Goal: Entertainment & Leisure: Consume media (video, audio)

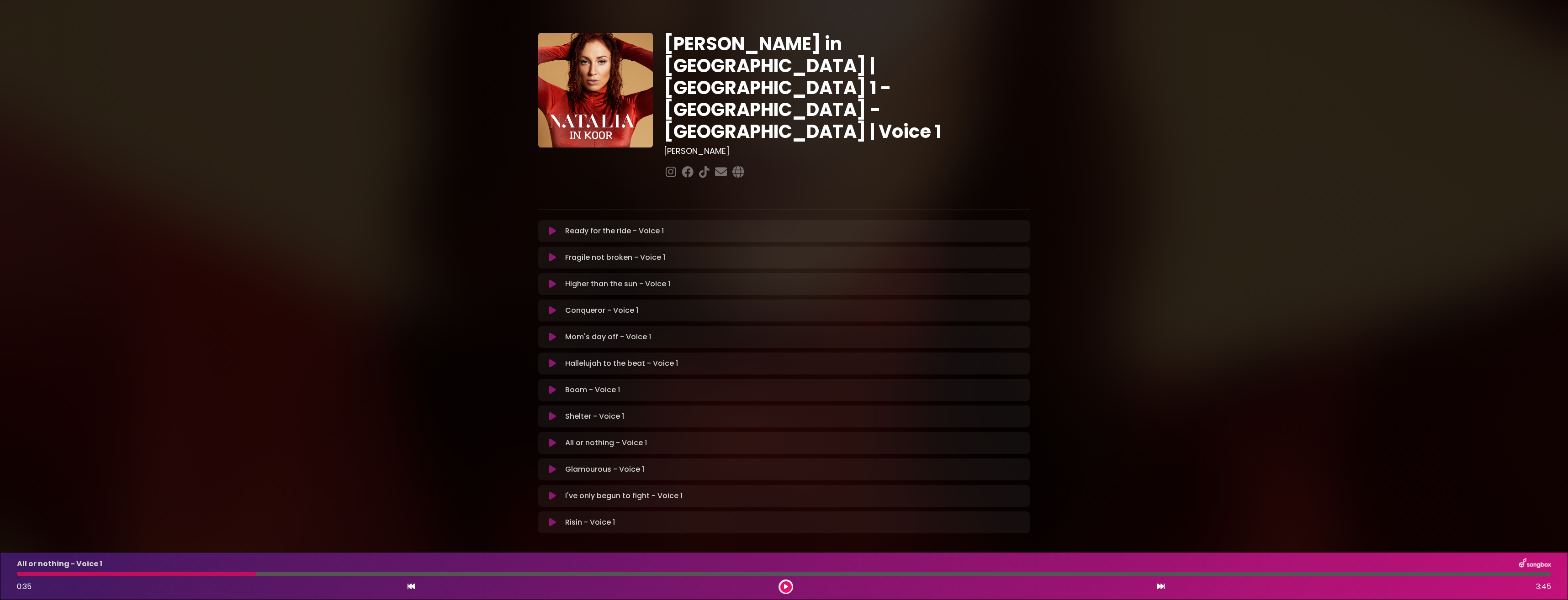
click at [551, 438] on icon at bounding box center [553, 443] width 7 height 9
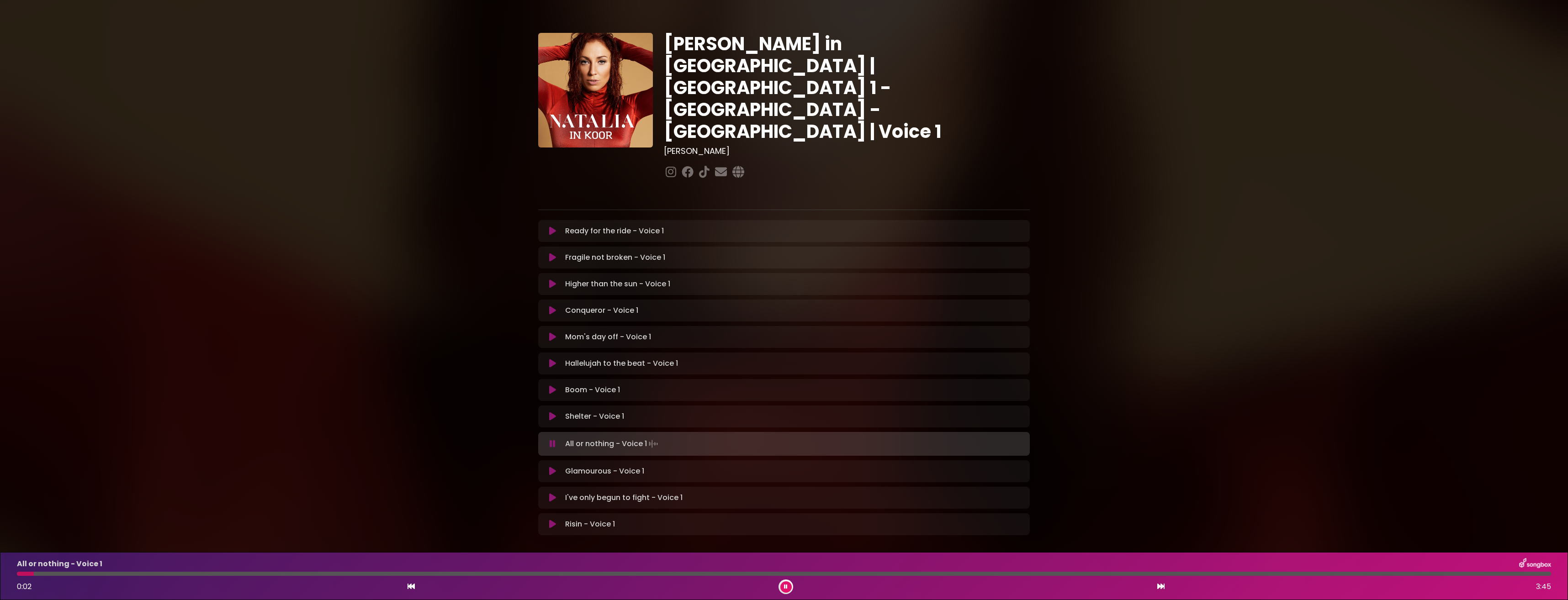
click at [34, 573] on div at bounding box center [25, 574] width 17 height 4
click at [23, 572] on div "All or nothing - Voice 1 0:03 3:45" at bounding box center [784, 576] width 1545 height 36
click at [19, 574] on div at bounding box center [30, 574] width 26 height 4
click at [787, 584] on icon at bounding box center [785, 587] width 3 height 6
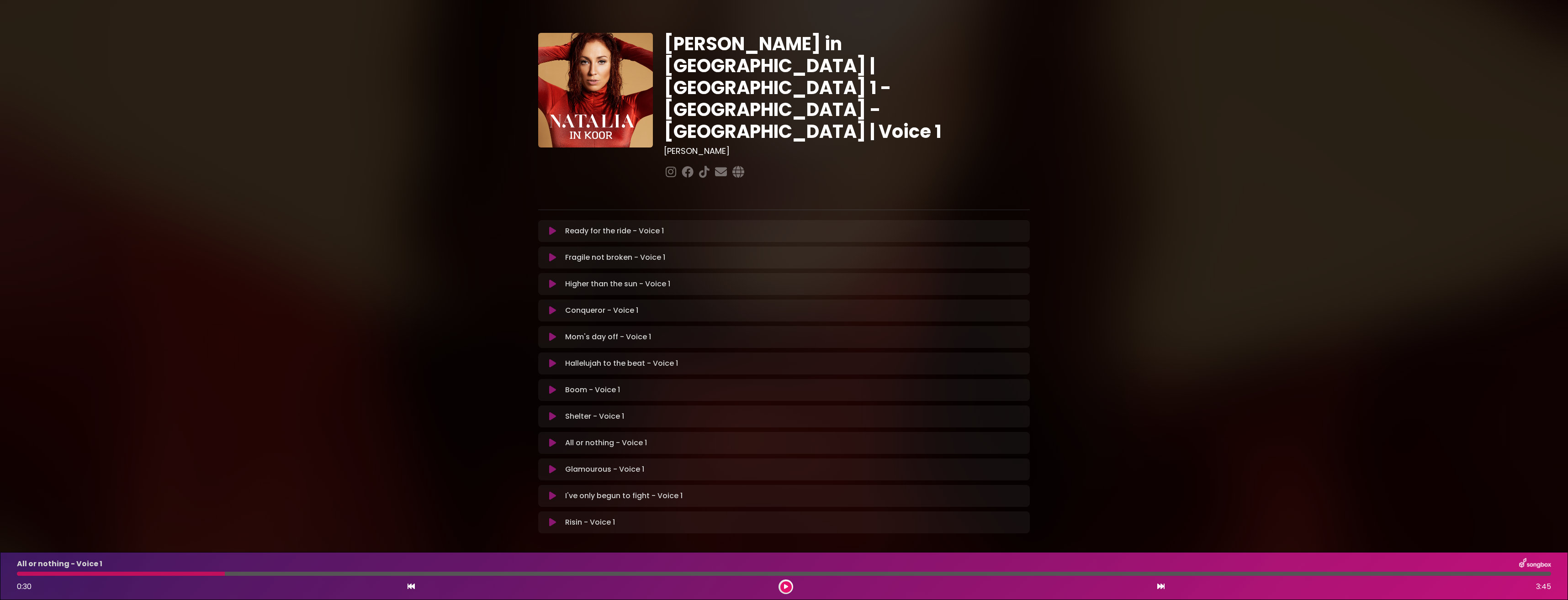
click at [44, 573] on div "All or nothing - Voice 1 0:30 3:45" at bounding box center [784, 576] width 1545 height 36
drag, startPoint x: 783, startPoint y: 583, endPoint x: 712, endPoint y: 584, distance: 71.0
click at [781, 584] on div at bounding box center [785, 586] width 15 height 14
click at [99, 574] on div at bounding box center [120, 574] width 208 height 4
click at [75, 572] on div at bounding box center [120, 574] width 208 height 4
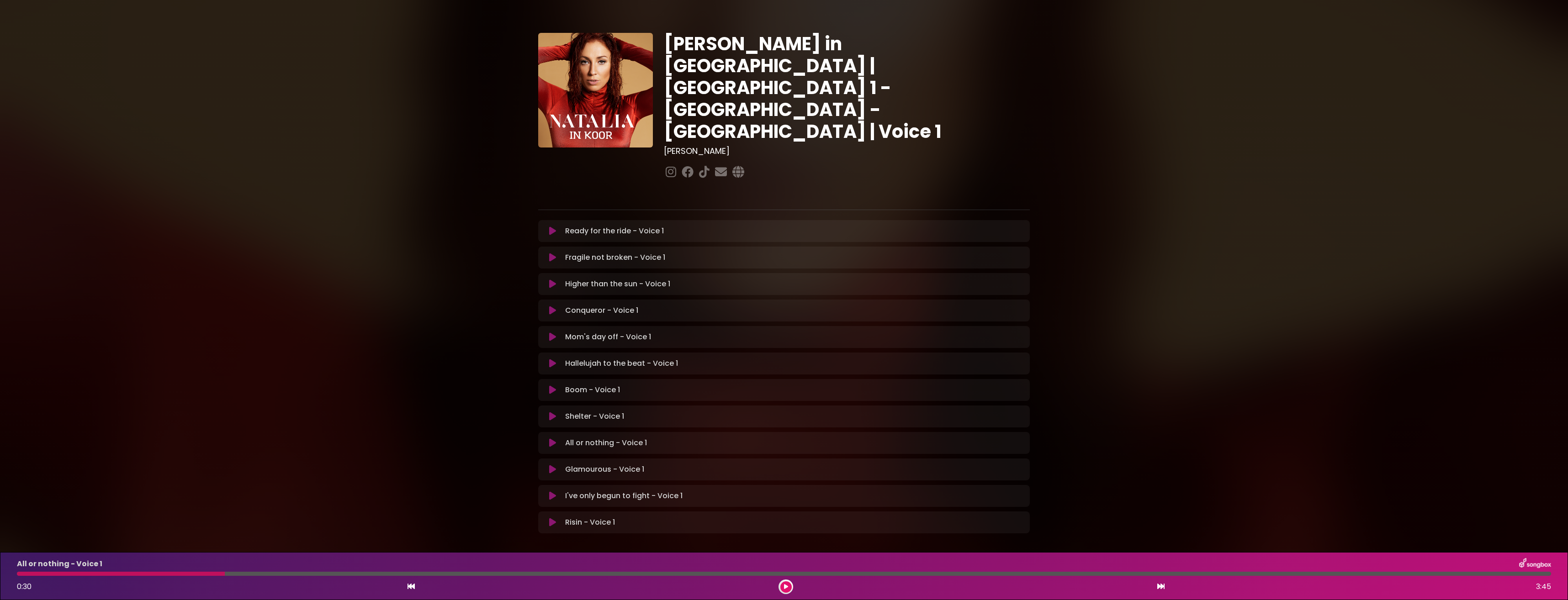
click at [785, 585] on icon at bounding box center [786, 587] width 4 height 6
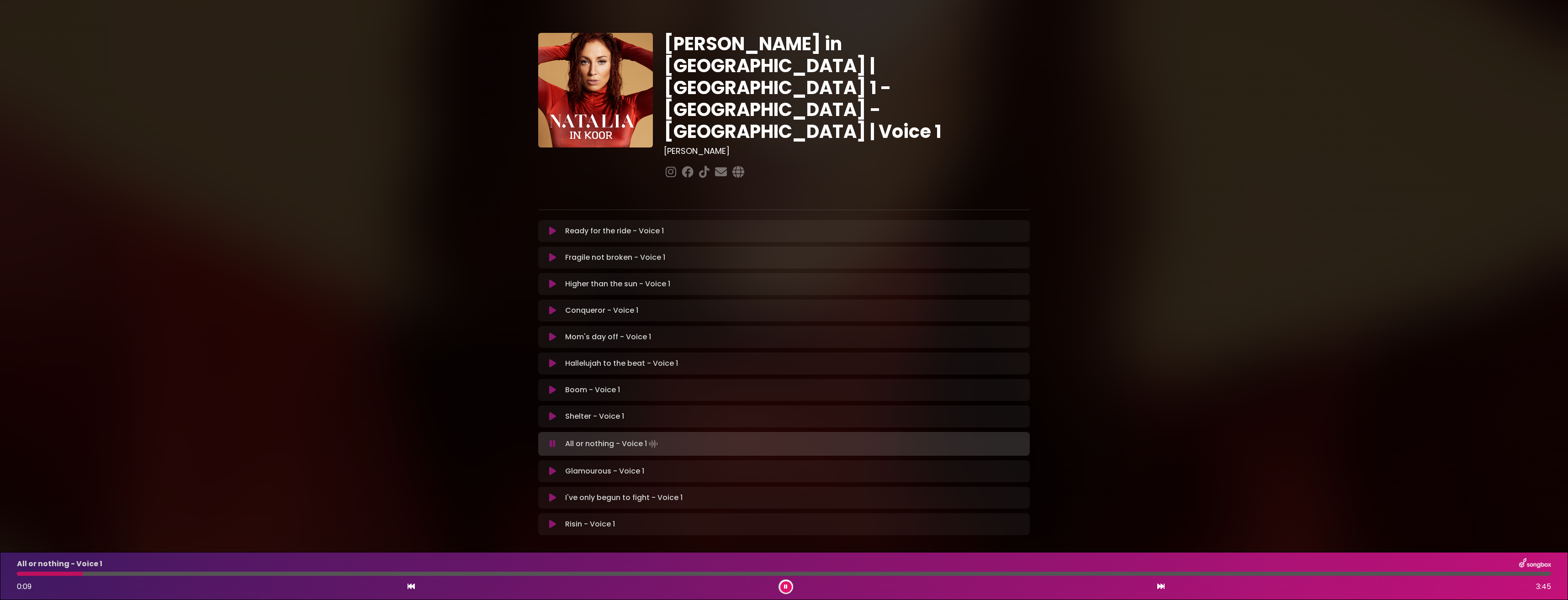
drag, startPoint x: 49, startPoint y: 577, endPoint x: 29, endPoint y: 579, distance: 20.1
click at [46, 577] on div "All or nothing - Voice 1 0:09 3:45" at bounding box center [784, 576] width 1545 height 36
click at [23, 577] on div "All or nothing - Voice 1 0:10 3:45" at bounding box center [784, 576] width 1545 height 36
drag, startPoint x: 20, startPoint y: 574, endPoint x: 35, endPoint y: 572, distance: 15.1
click at [21, 573] on div at bounding box center [783, 574] width 1534 height 4
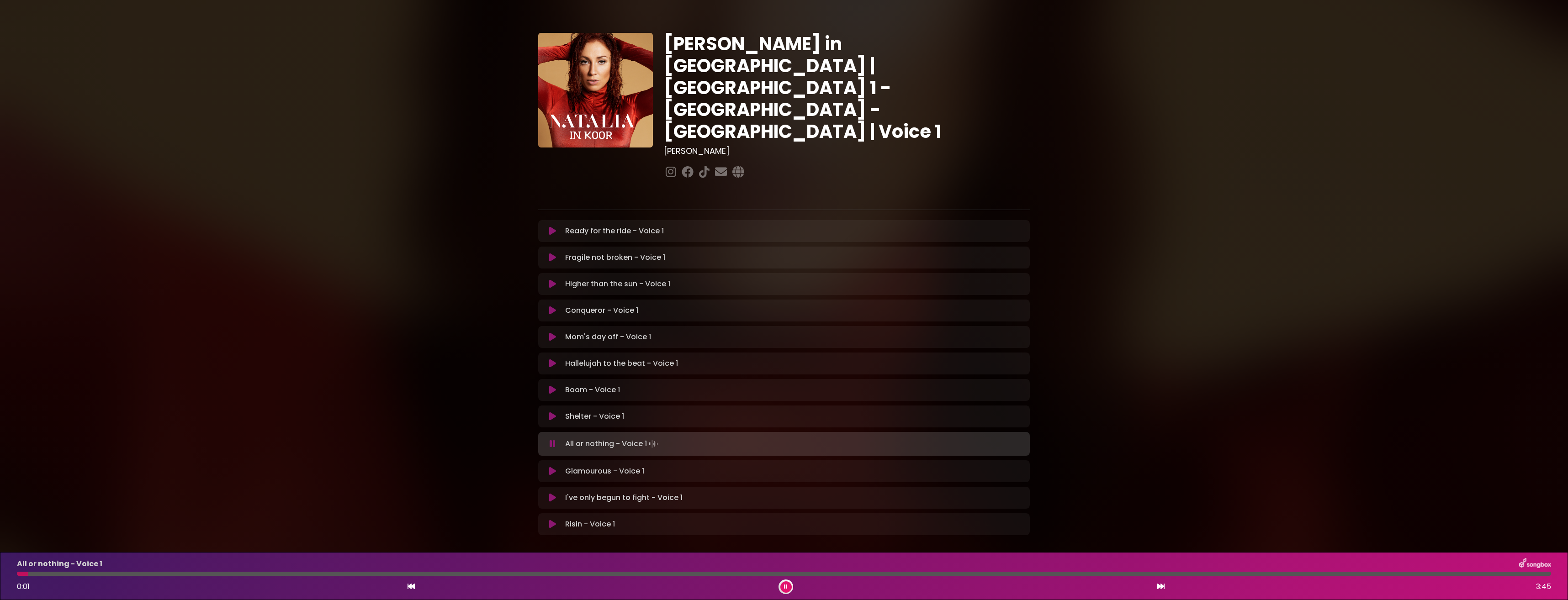
click at [21, 575] on div at bounding box center [22, 574] width 12 height 4
click at [17, 575] on div at bounding box center [784, 574] width 1545 height 4
click at [19, 573] on div at bounding box center [17, 574] width 2 height 4
click at [916, 64] on h1 "[PERSON_NAME] in [GEOGRAPHIC_DATA] | [GEOGRAPHIC_DATA] 1 - [GEOGRAPHIC_DATA] - …" at bounding box center [847, 88] width 366 height 110
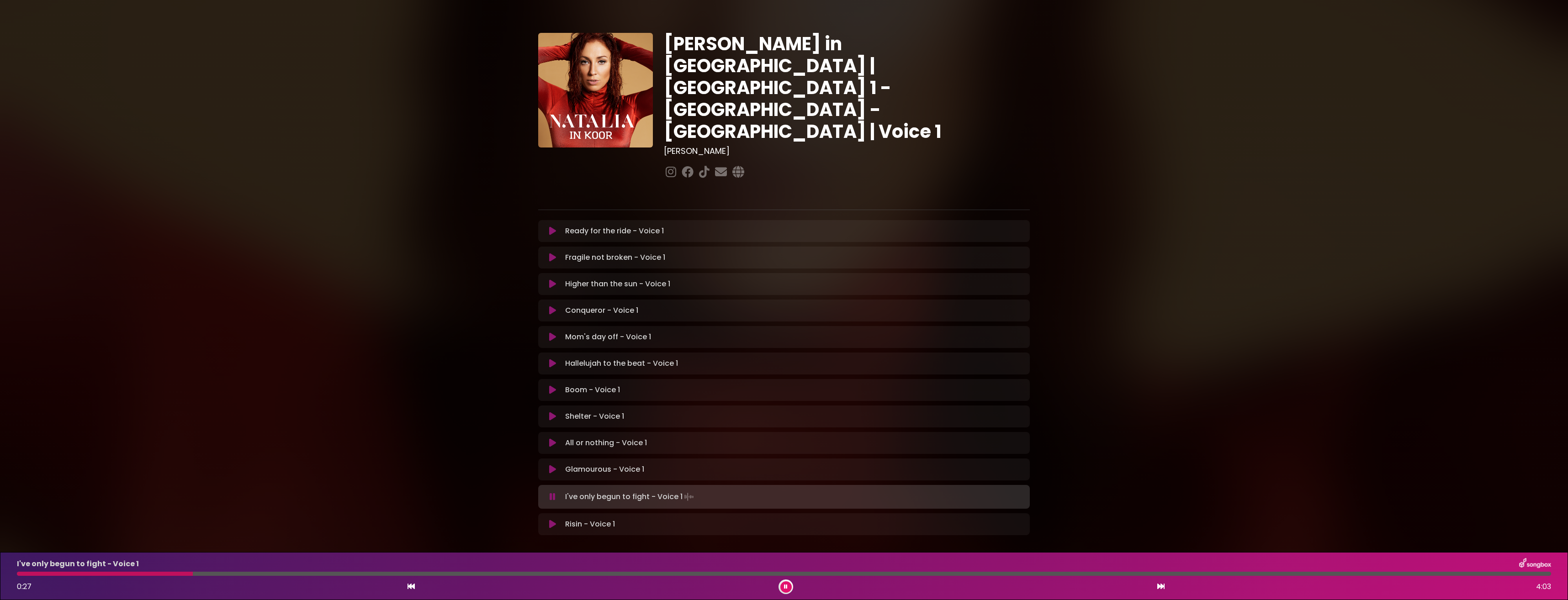
click at [551, 438] on icon at bounding box center [553, 443] width 7 height 9
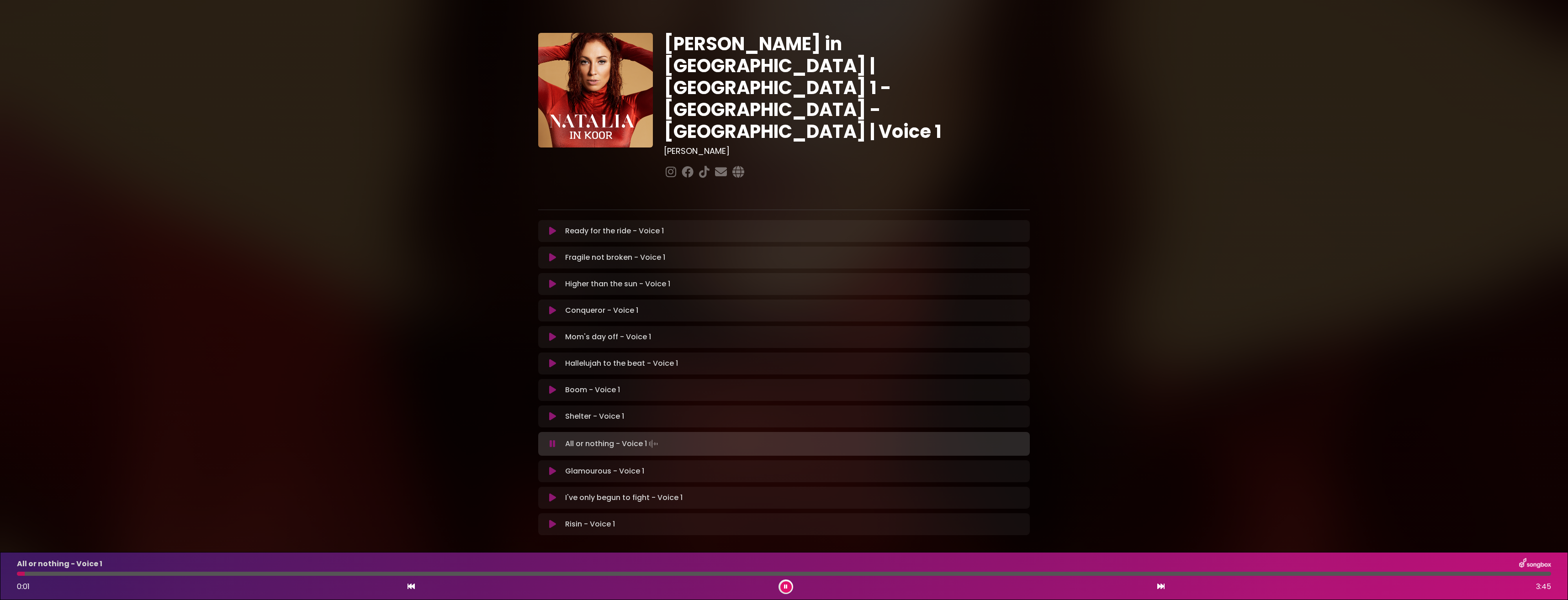
click at [555, 467] on icon at bounding box center [553, 471] width 7 height 9
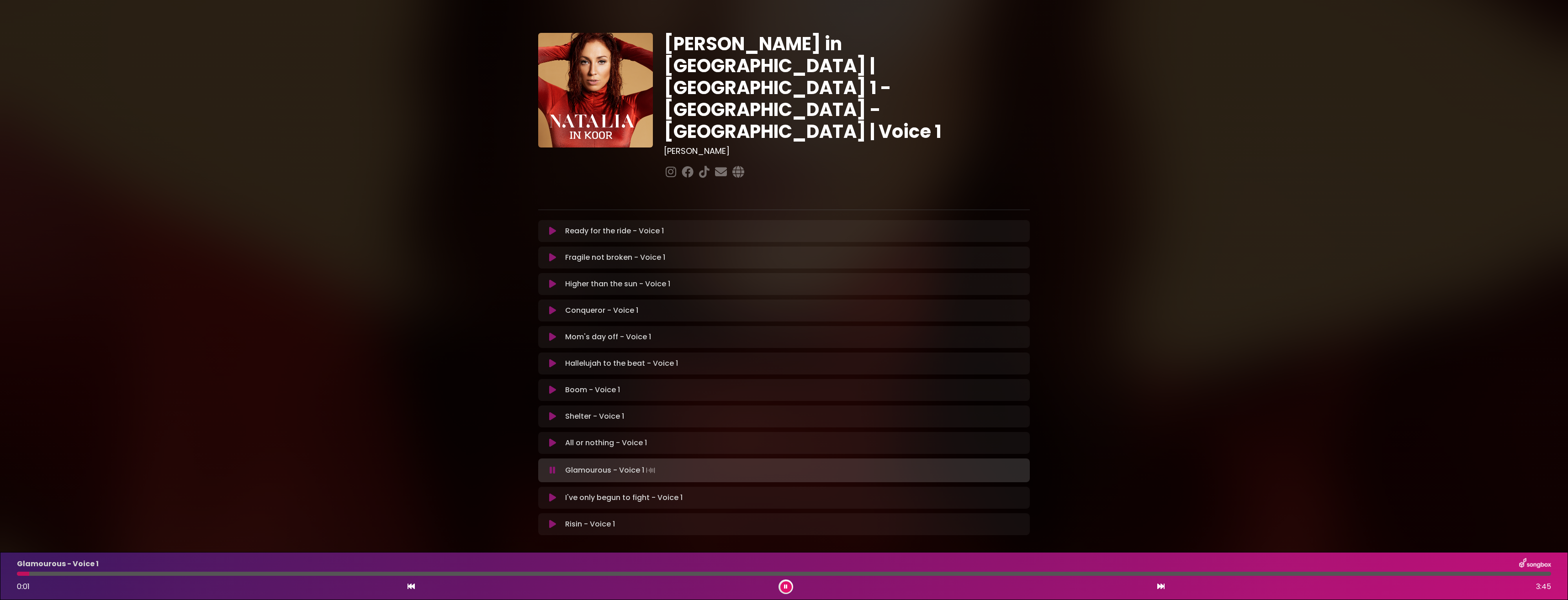
click at [787, 586] on icon at bounding box center [785, 587] width 3 height 6
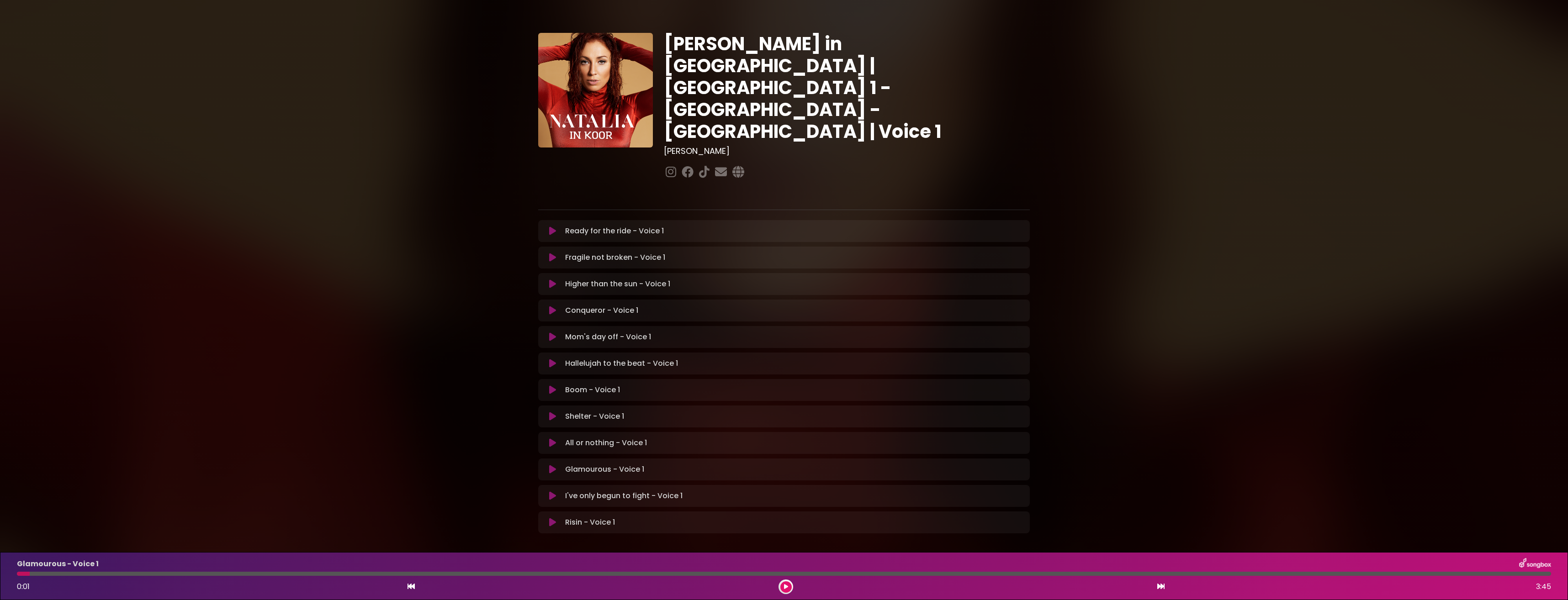
click at [787, 585] on button at bounding box center [786, 587] width 12 height 12
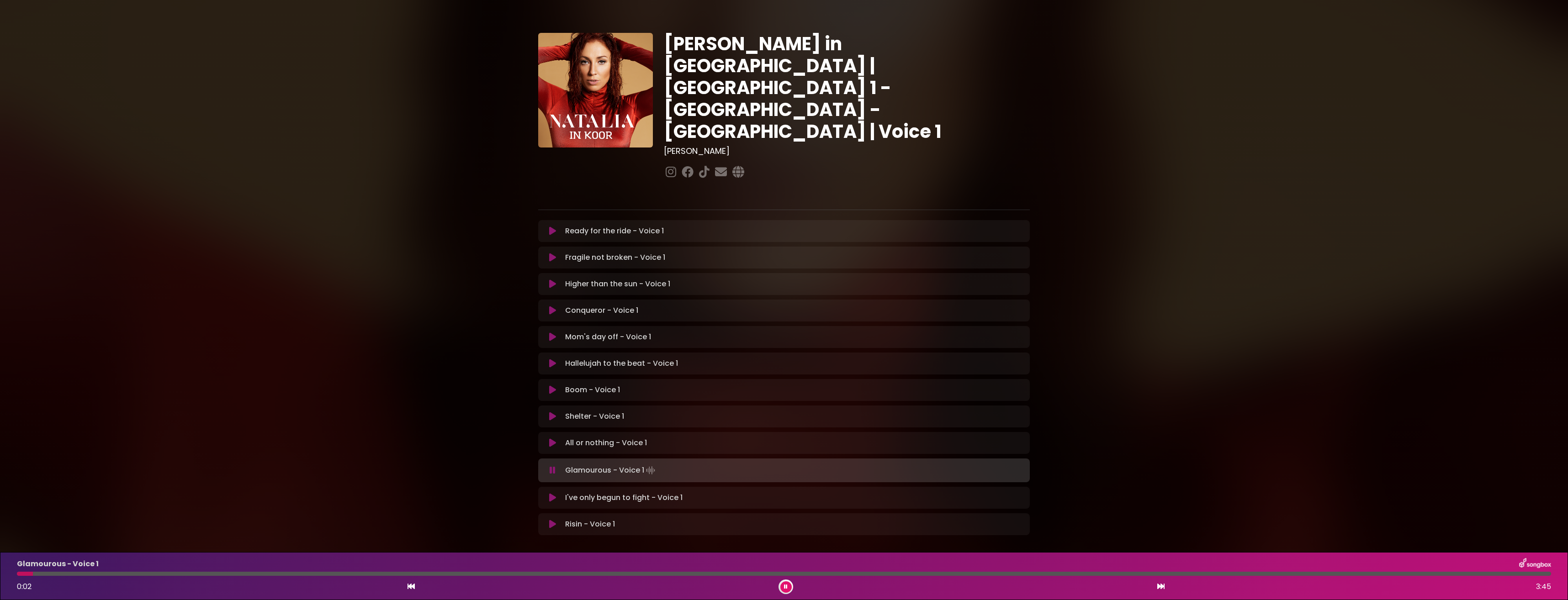
click at [28, 577] on div "Glamourous - Voice 1 0:02 3:45" at bounding box center [784, 576] width 1545 height 36
click at [21, 571] on div "Glamourous - Voice 1 0:03 3:45" at bounding box center [784, 576] width 1545 height 36
click at [30, 570] on p "Glamourous - Voice 1" at bounding box center [57, 564] width 82 height 11
click at [32, 577] on div "Glamourous - Voice 1 0:04 3:45" at bounding box center [784, 576] width 1545 height 36
click at [41, 574] on div at bounding box center [32, 574] width 32 height 4
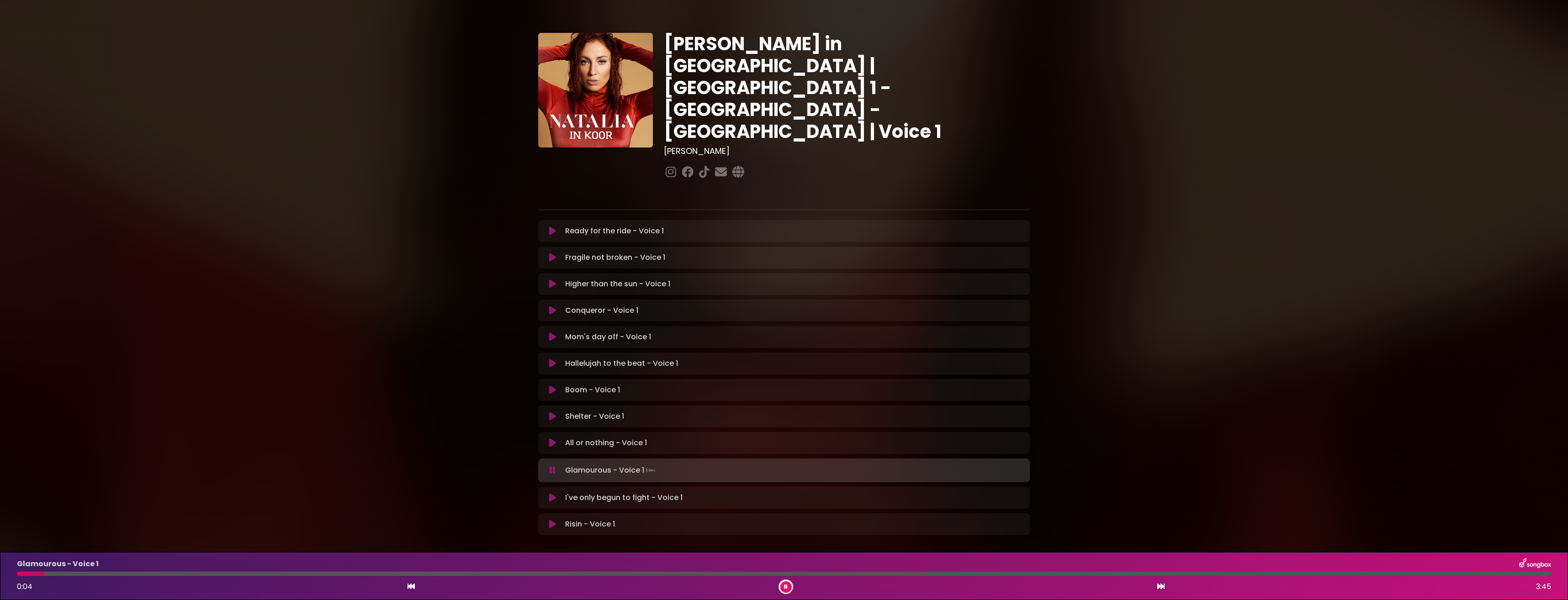
click at [32, 575] on div at bounding box center [30, 574] width 28 height 4
click at [25, 577] on div "Glamourous - Voice 1 0:02 3:45" at bounding box center [784, 576] width 1545 height 36
click at [28, 572] on div at bounding box center [28, 574] width 23 height 4
click at [21, 575] on div at bounding box center [24, 574] width 16 height 4
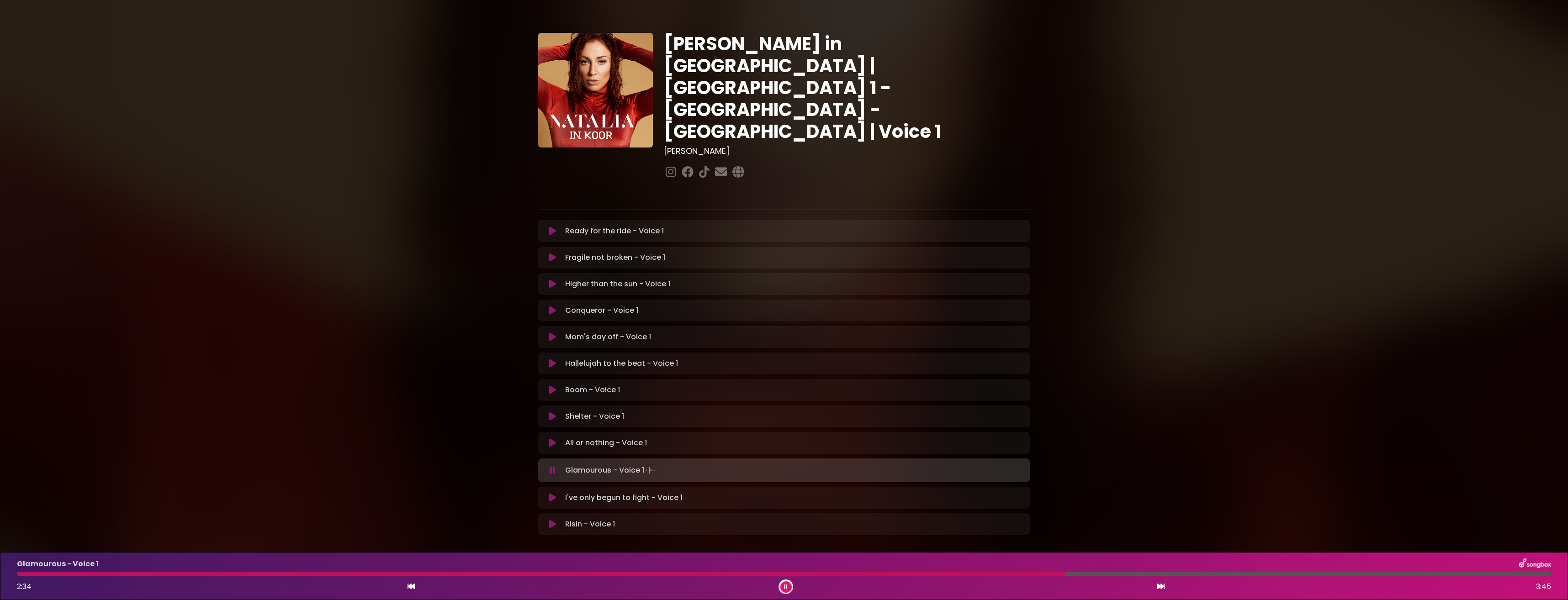
click at [0, 555] on html "× [PERSON_NAME] in Koor | [GEOGRAPHIC_DATA] 1 - [GEOGRAPHIC_DATA] - [GEOGRAPHIC…" at bounding box center [784, 300] width 1568 height 600
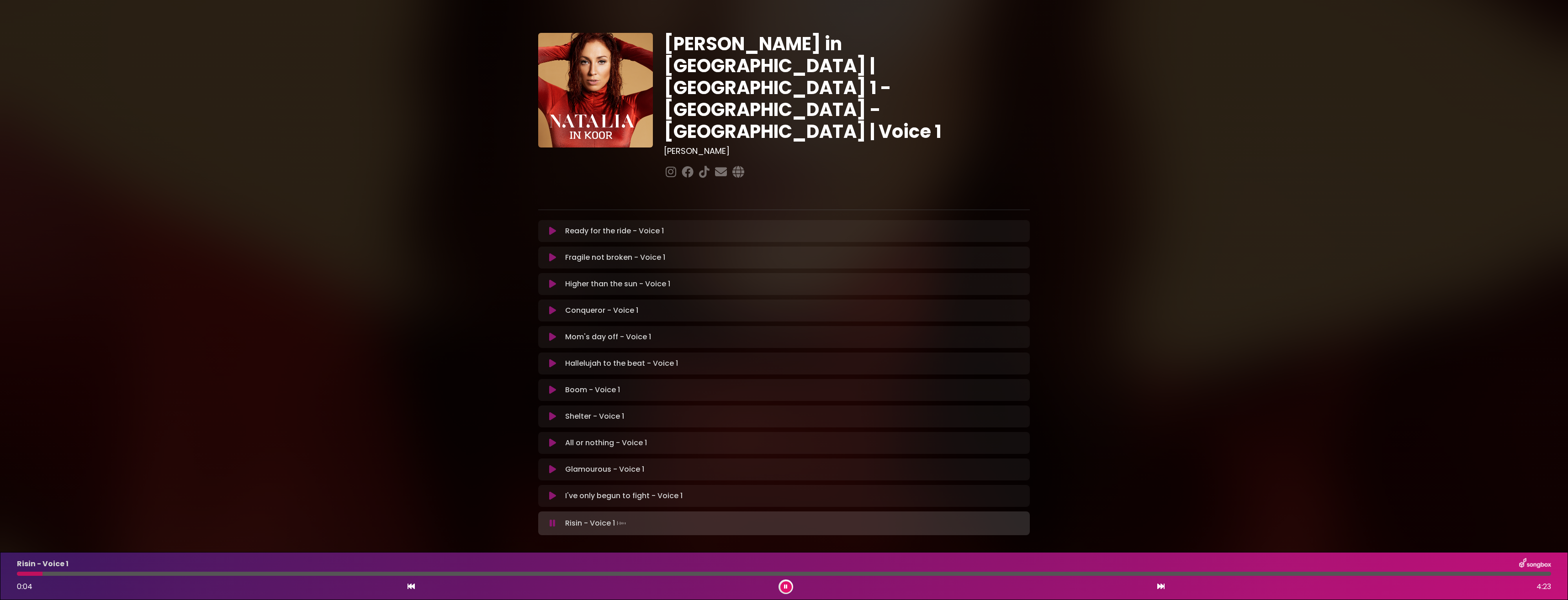
click at [553, 492] on icon at bounding box center [553, 496] width 7 height 9
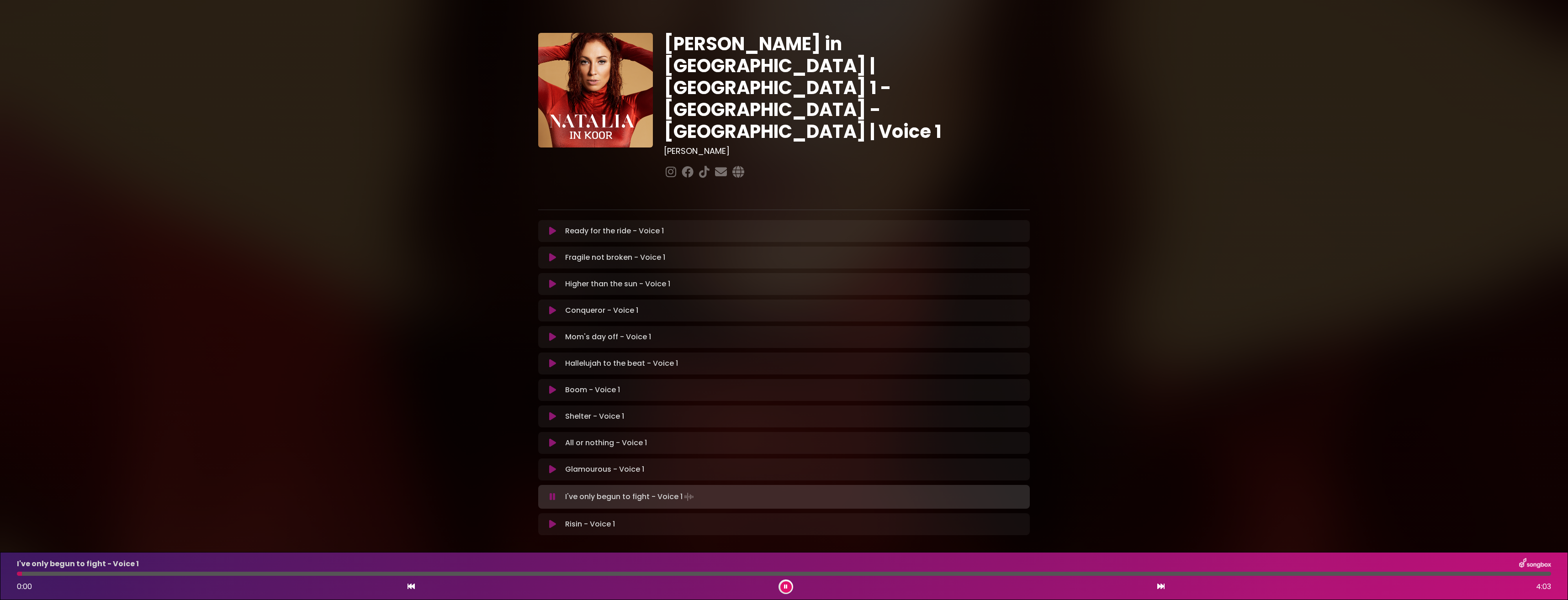
click at [783, 584] on button at bounding box center [786, 587] width 12 height 12
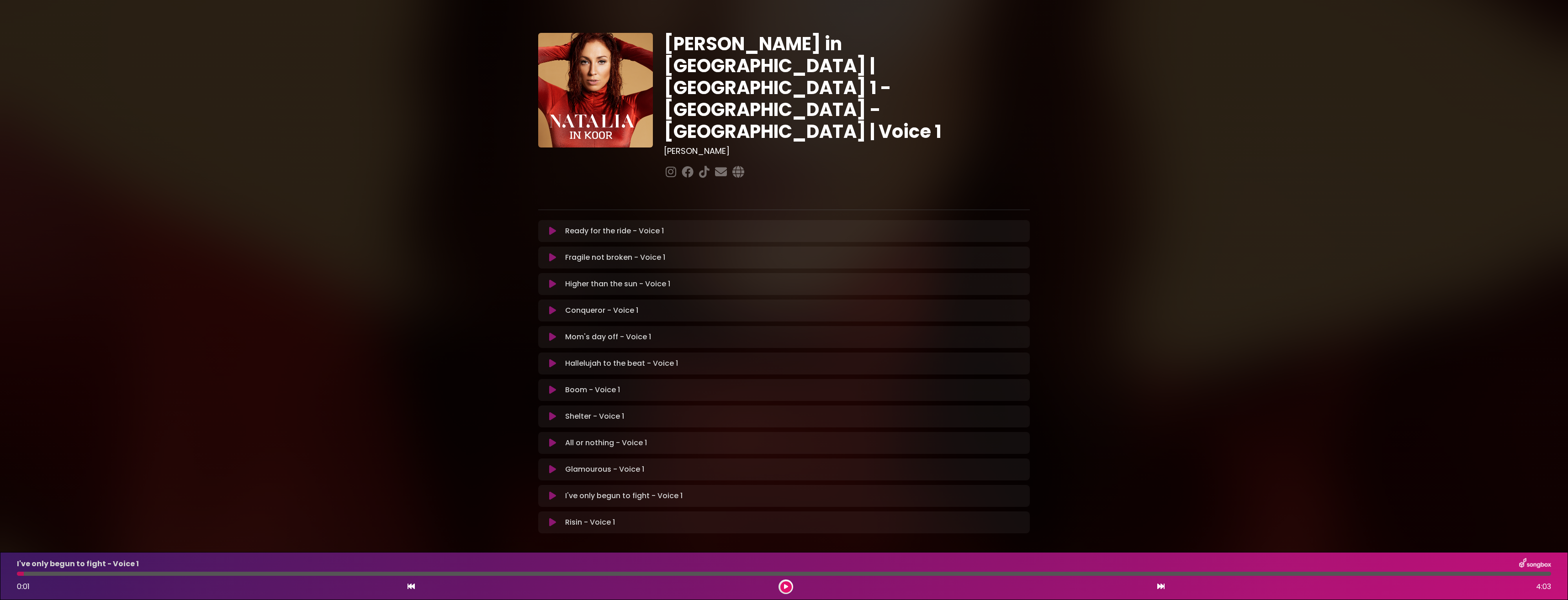
click at [786, 586] on icon at bounding box center [786, 587] width 4 height 6
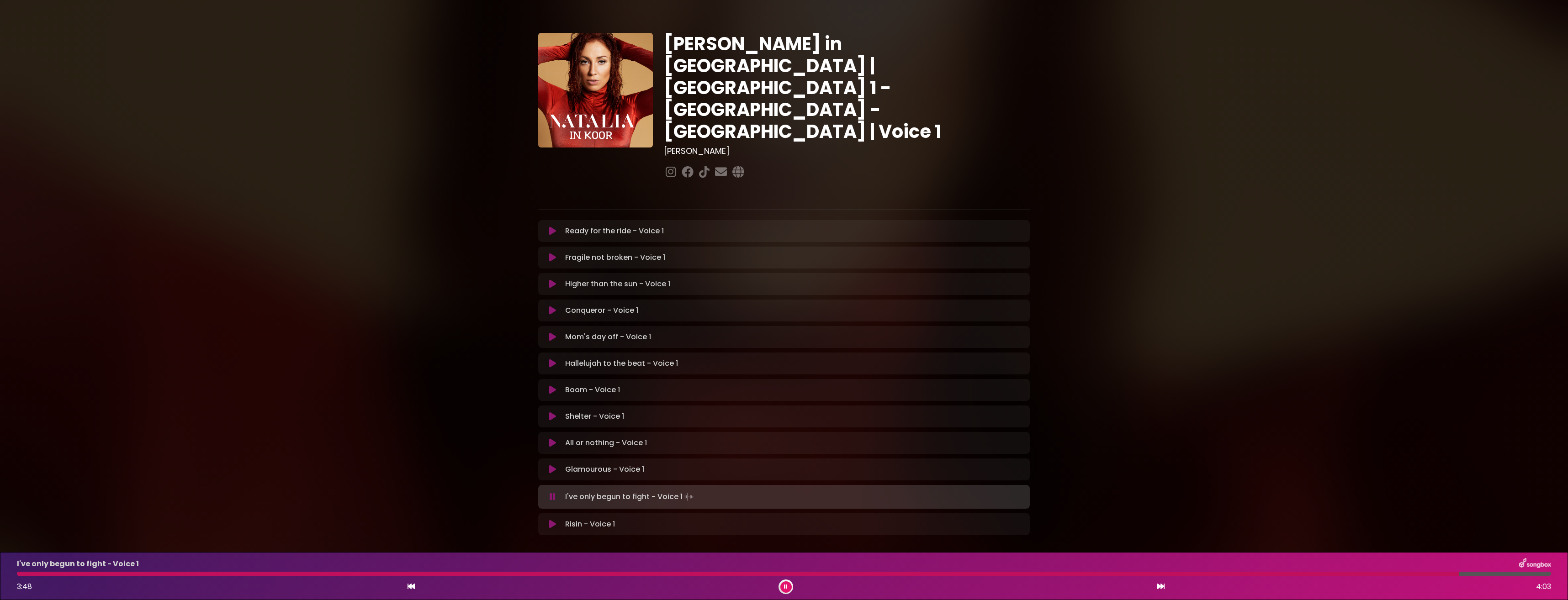
click at [1271, 581] on div "3:48 4:03" at bounding box center [784, 586] width 1545 height 14
click at [1270, 571] on div "I've only begun to fight - Voice 1 3:49 4:03" at bounding box center [784, 576] width 1545 height 36
click at [1270, 572] on div at bounding box center [741, 574] width 1450 height 4
click at [1272, 578] on div "I've only begun to fight - Voice 1 3:44 4:03" at bounding box center [784, 576] width 1545 height 36
click at [1270, 574] on div at bounding box center [726, 574] width 1419 height 4
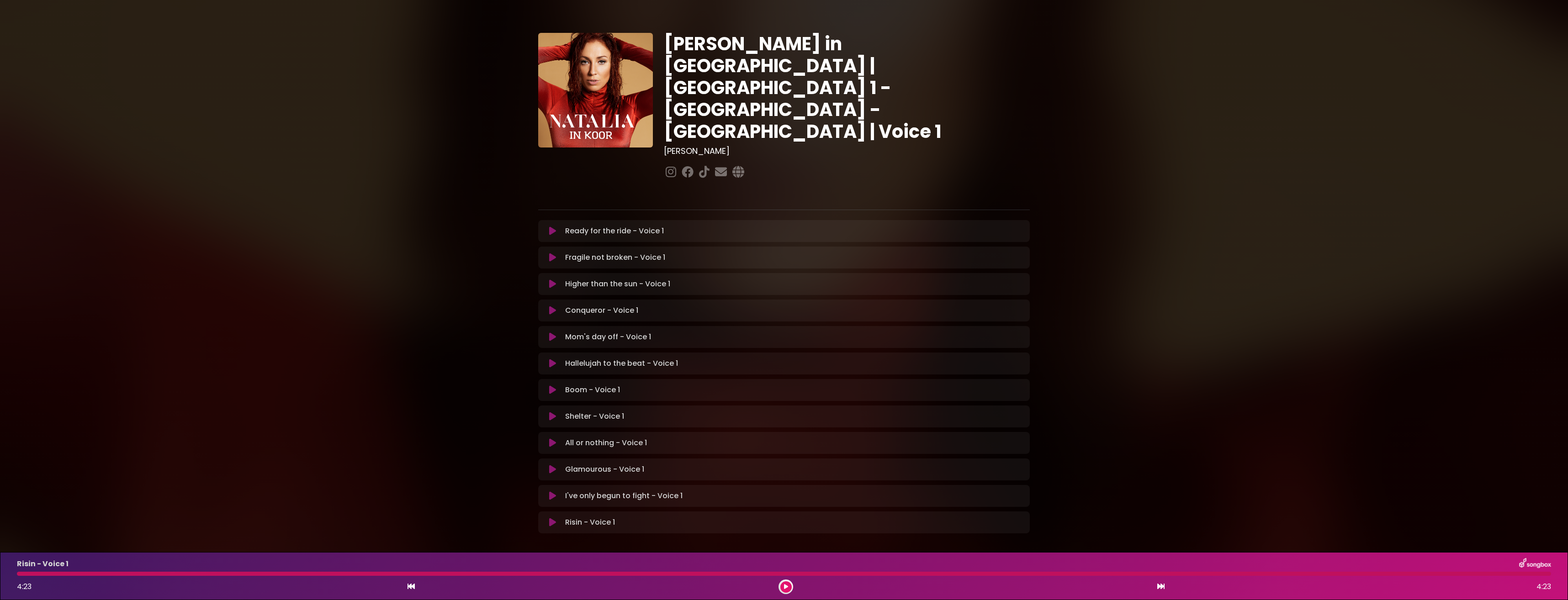
drag, startPoint x: 1253, startPoint y: 564, endPoint x: 553, endPoint y: 494, distance: 703.5
click at [553, 512] on div "Risin - Voice 1 Loading Track... Your Feedback Name" at bounding box center [784, 523] width 492 height 22
click at [553, 518] on icon at bounding box center [553, 522] width 7 height 9
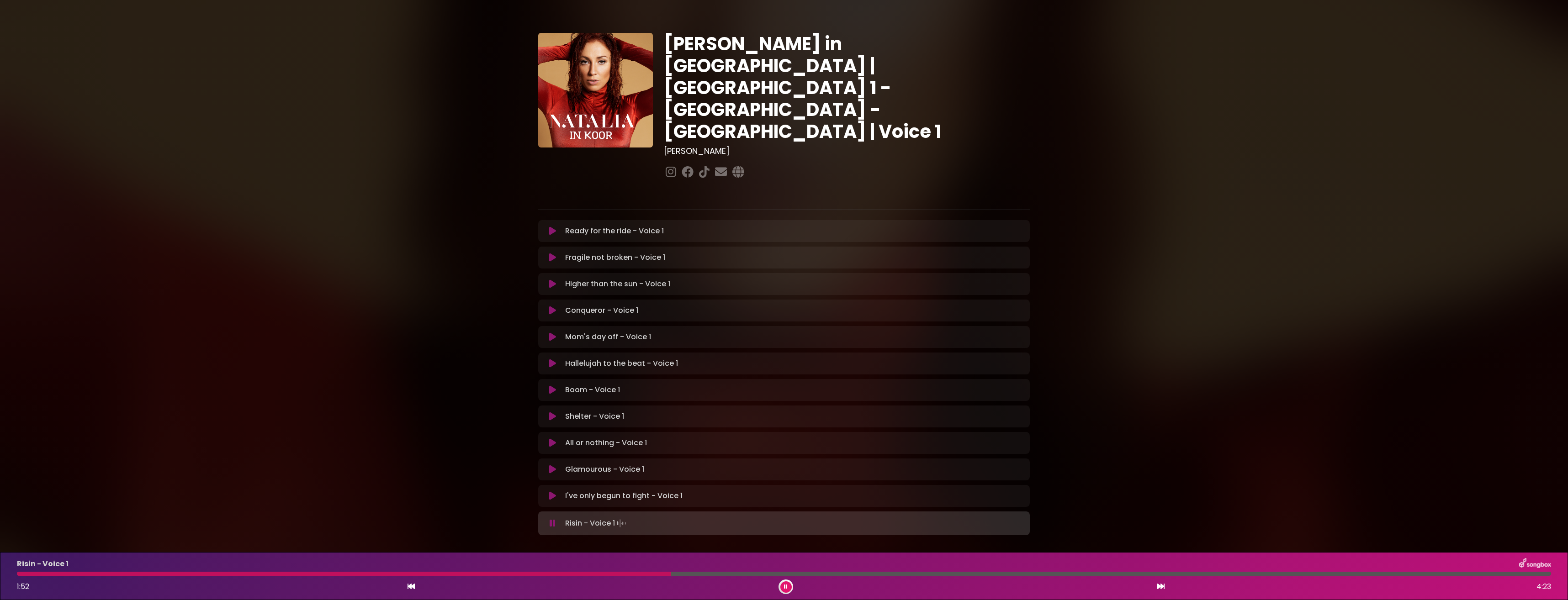
drag, startPoint x: 595, startPoint y: 574, endPoint x: 583, endPoint y: 572, distance: 12.2
click at [595, 574] on div at bounding box center [343, 574] width 654 height 4
drag, startPoint x: 570, startPoint y: 565, endPoint x: 565, endPoint y: 573, distance: 9.4
click at [570, 566] on div "Risin - Voice 1" at bounding box center [784, 563] width 1545 height 12
click at [554, 575] on div at bounding box center [309, 574] width 585 height 4
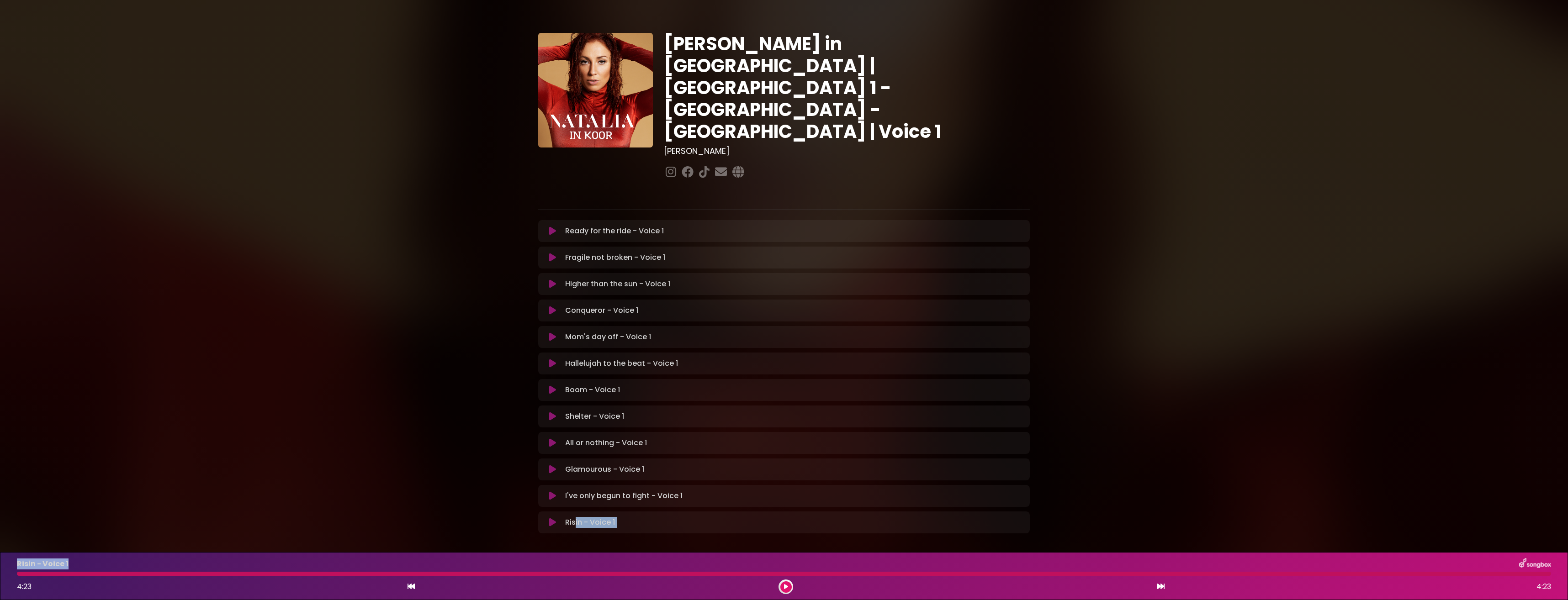
drag, startPoint x: 553, startPoint y: 570, endPoint x: 594, endPoint y: 623, distance: 67.0
click at [594, 599] on html "× [PERSON_NAME] in Koor | [GEOGRAPHIC_DATA] 1 - [GEOGRAPHIC_DATA] - [GEOGRAPHIC…" at bounding box center [784, 300] width 1568 height 600
